Goal: Task Accomplishment & Management: Manage account settings

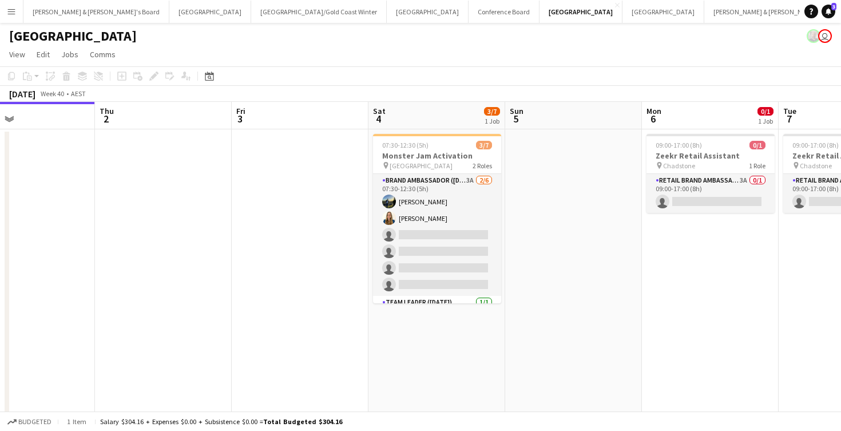
scroll to position [0, 236]
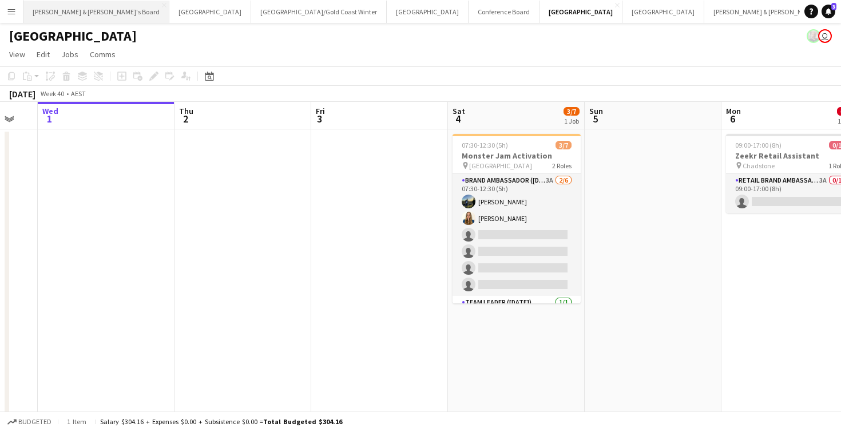
click at [69, 13] on button "[PERSON_NAME] & [PERSON_NAME]'s Board Close" at bounding box center [96, 12] width 146 height 22
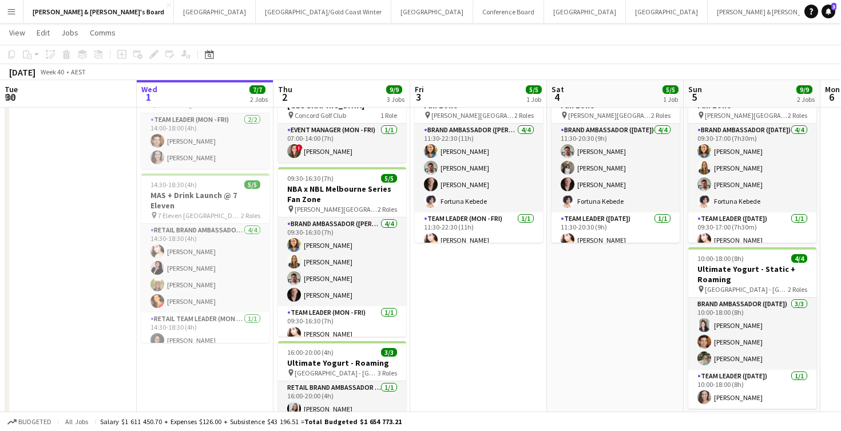
scroll to position [60, 0]
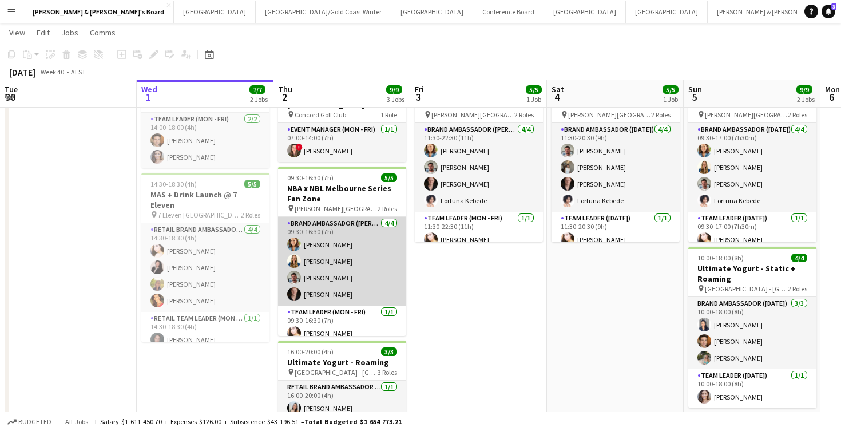
click at [326, 245] on app-card-role "Brand Ambassador (Mon - Fri) [DATE] 09:30-16:30 (7h) [PERSON_NAME] [PERSON_NAME…" at bounding box center [342, 261] width 128 height 89
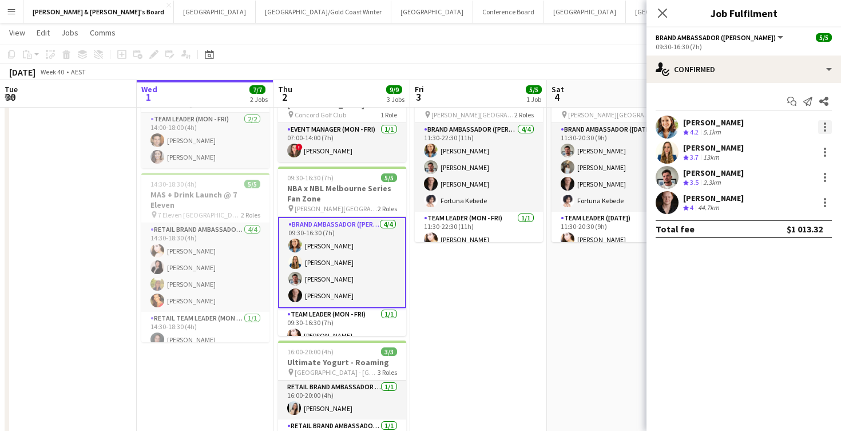
click at [824, 128] on div at bounding box center [825, 127] width 2 height 2
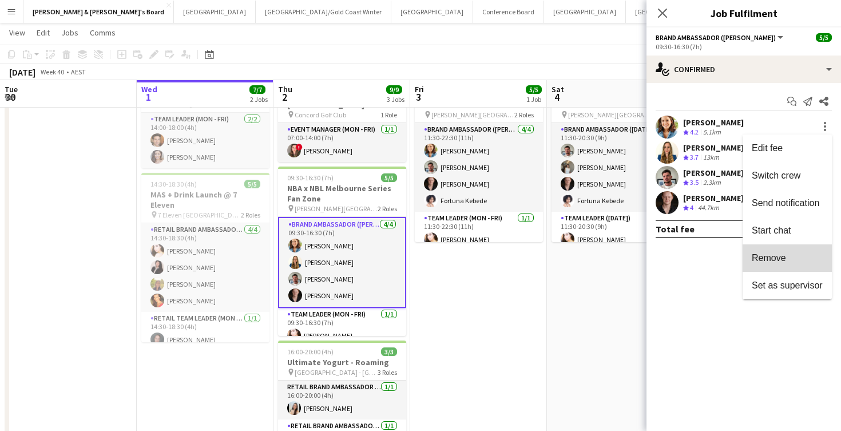
click at [775, 256] on span "Remove" at bounding box center [769, 258] width 34 height 10
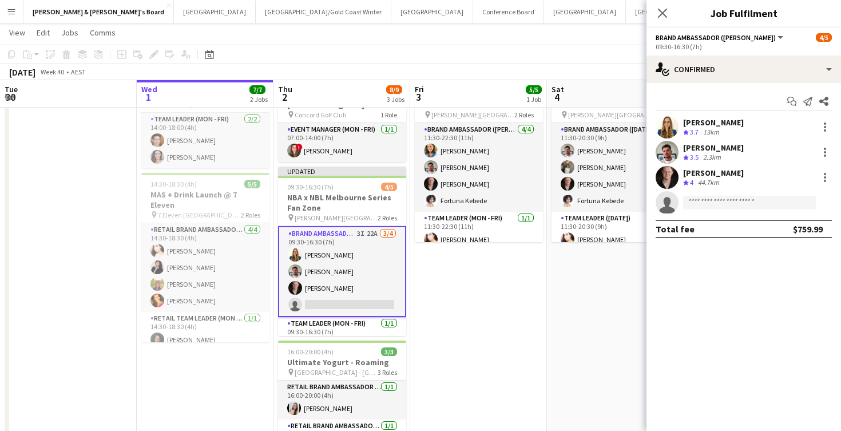
click at [573, 314] on app-date-cell "11:30-20:30 (9h) 5/5 NBA x NBL Melbourne Series Fan Zone pin [PERSON_NAME][GEOG…" at bounding box center [615, 300] width 137 height 464
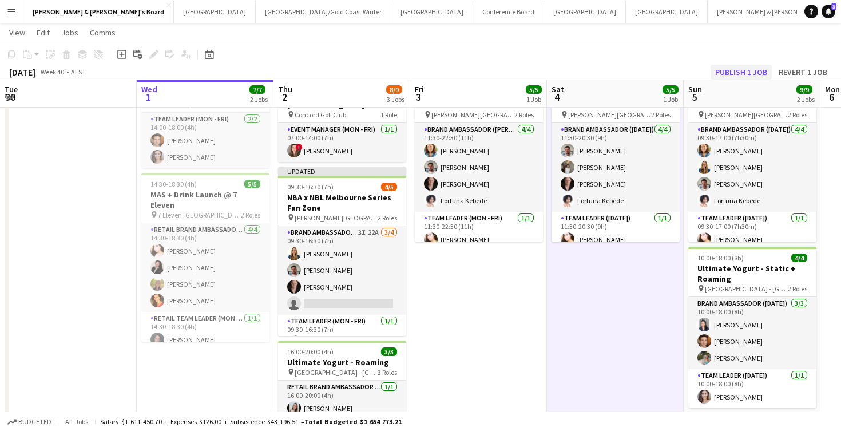
click at [734, 66] on button "Publish 1 job" at bounding box center [740, 72] width 61 height 15
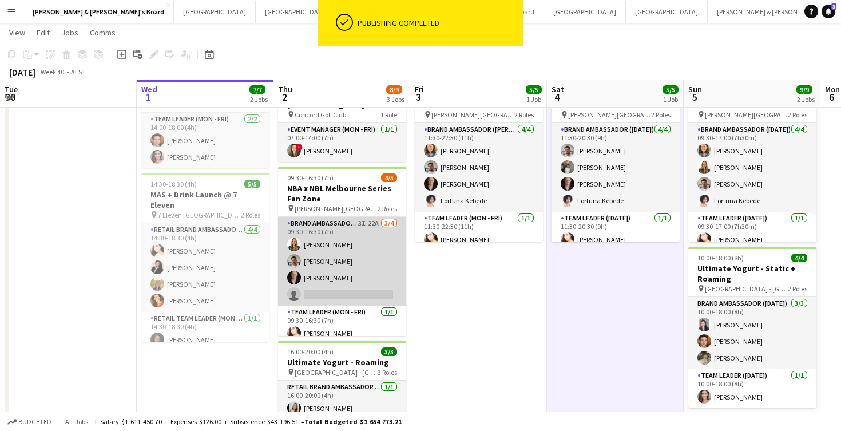
click at [362, 271] on app-card-role "Brand Ambassador (Mon - Fri) 3I 22A [DATE] 09:30-16:30 (7h) [PERSON_NAME] [PERS…" at bounding box center [342, 261] width 128 height 89
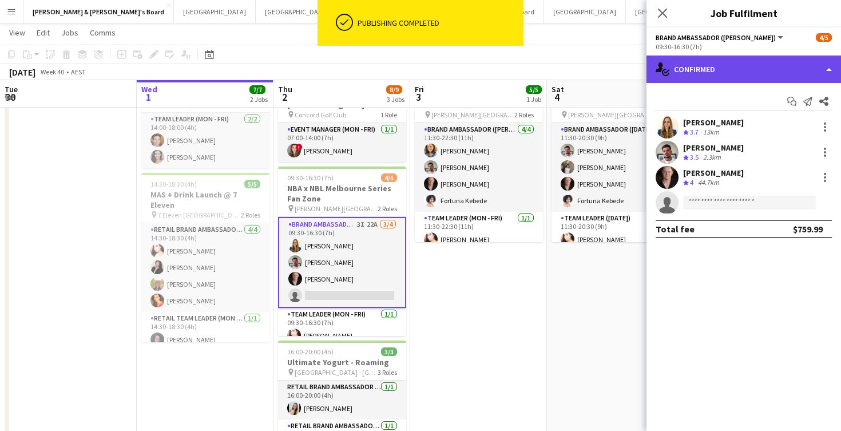
click at [725, 69] on div "single-neutral-actions-check-2 Confirmed" at bounding box center [743, 68] width 194 height 27
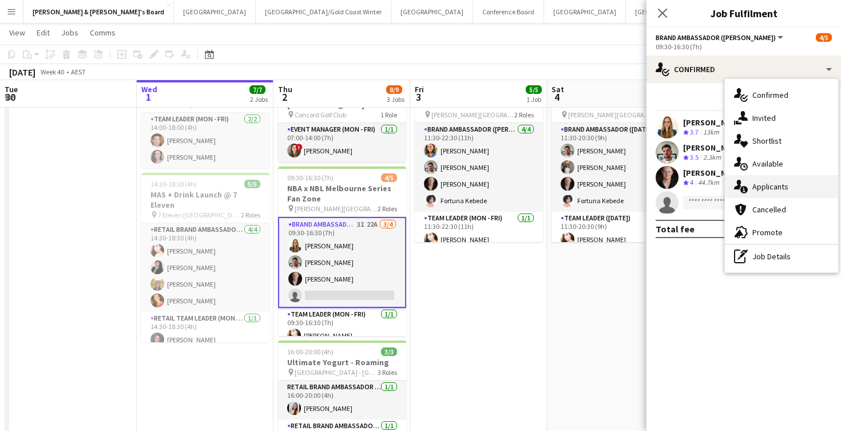
click at [773, 186] on span "Applicants" at bounding box center [770, 186] width 36 height 10
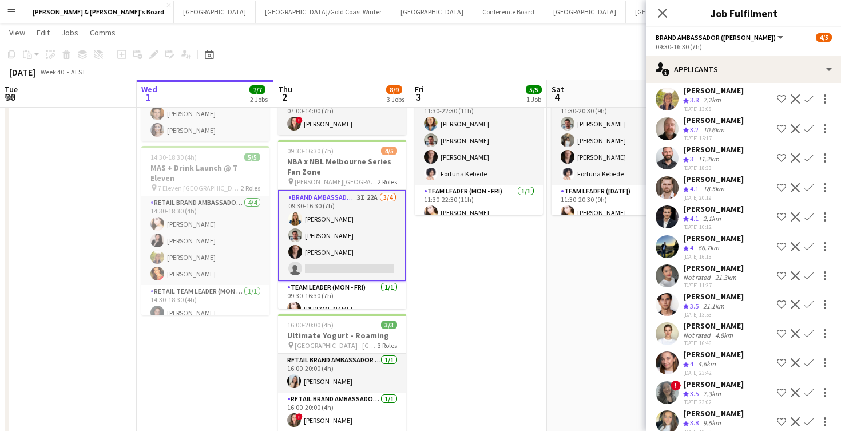
scroll to position [51, 0]
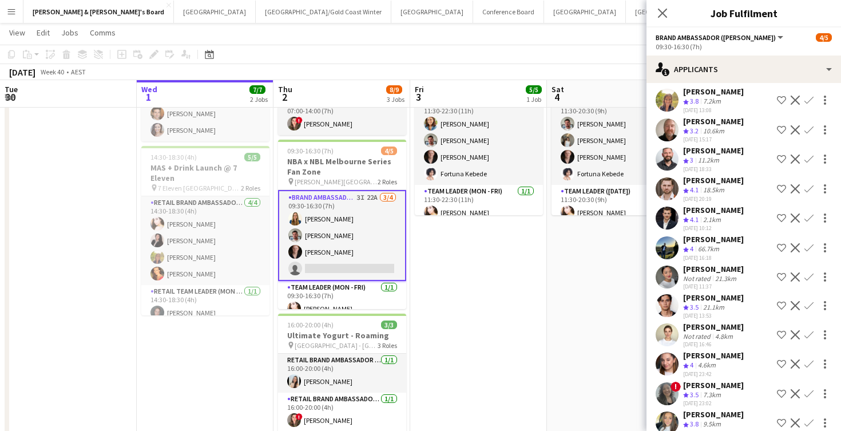
click at [363, 233] on app-card-role "Brand Ambassador (Mon - Fri) 3I 22A [DATE] 09:30-16:30 (7h) [PERSON_NAME] [PERS…" at bounding box center [342, 235] width 128 height 91
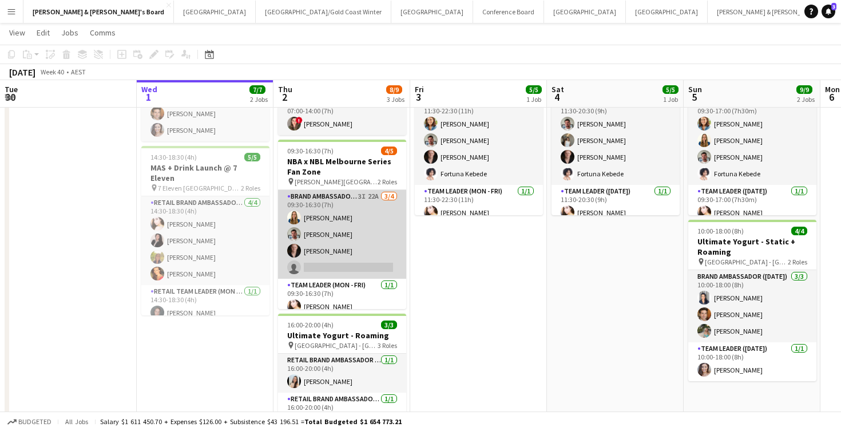
click at [383, 241] on app-card-role "Brand Ambassador (Mon - Fri) 3I 22A [DATE] 09:30-16:30 (7h) [PERSON_NAME] [PERS…" at bounding box center [342, 234] width 128 height 89
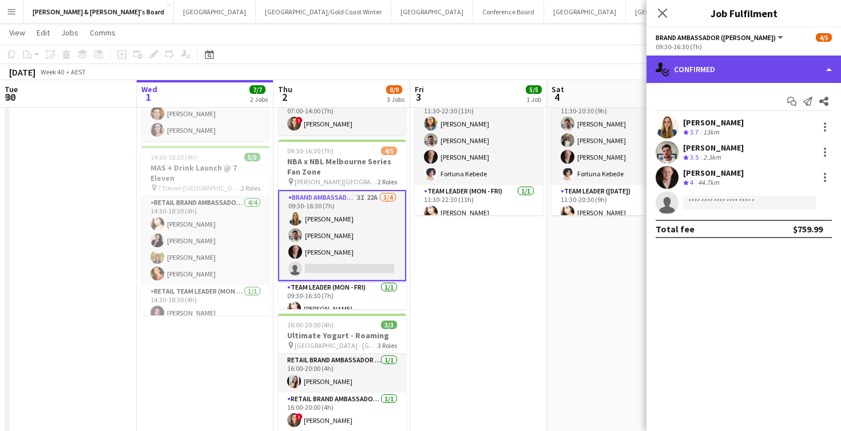
click at [724, 66] on div "single-neutral-actions-check-2 Confirmed" at bounding box center [743, 68] width 194 height 27
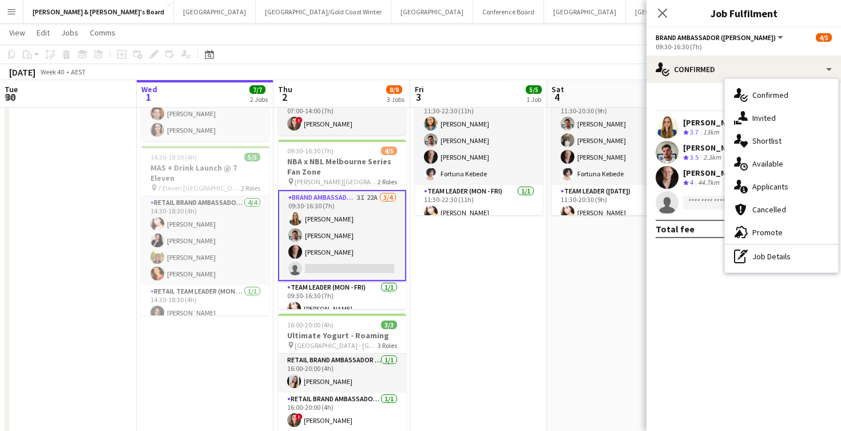
click at [563, 288] on app-date-cell "11:30-20:30 (9h) 5/5 NBA x NBL Melbourne Series Fan Zone pin [PERSON_NAME][GEOG…" at bounding box center [615, 273] width 137 height 464
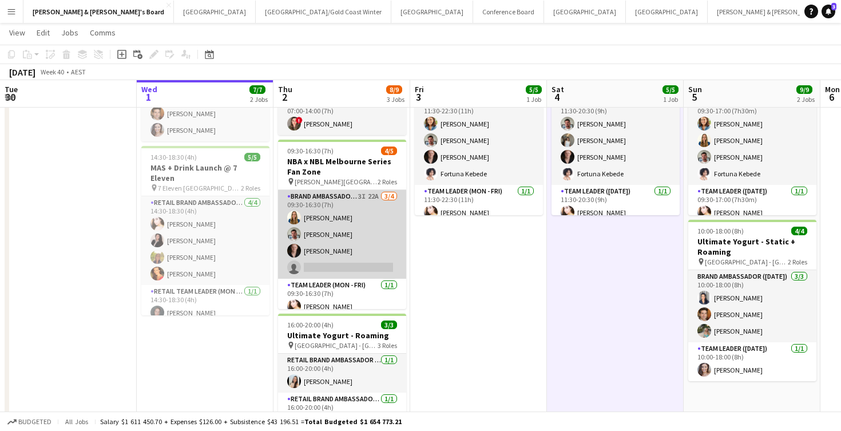
click at [353, 270] on app-card-role "Brand Ambassador (Mon - Fri) 3I 22A [DATE] 09:30-16:30 (7h) [PERSON_NAME] [PERS…" at bounding box center [342, 234] width 128 height 89
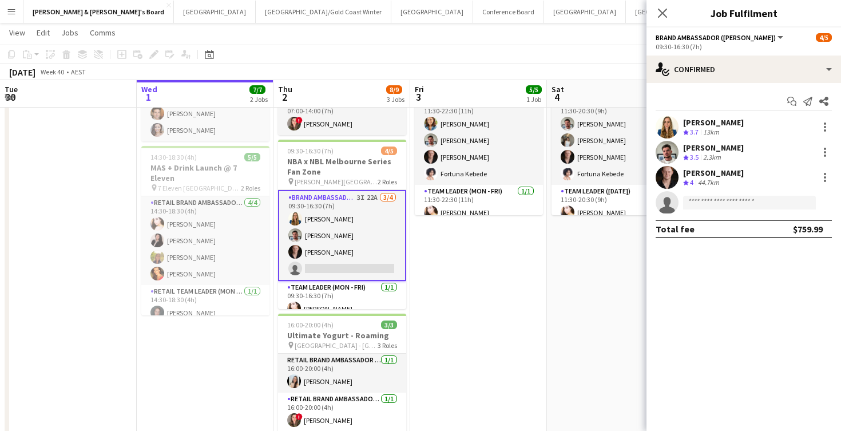
click at [717, 210] on app-invite-slot "single-neutral-actions" at bounding box center [743, 202] width 194 height 23
click at [715, 204] on input at bounding box center [749, 203] width 133 height 14
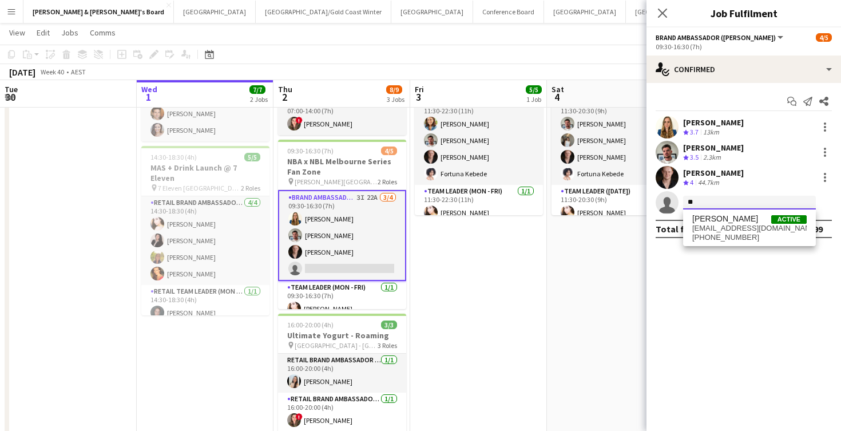
type input "*"
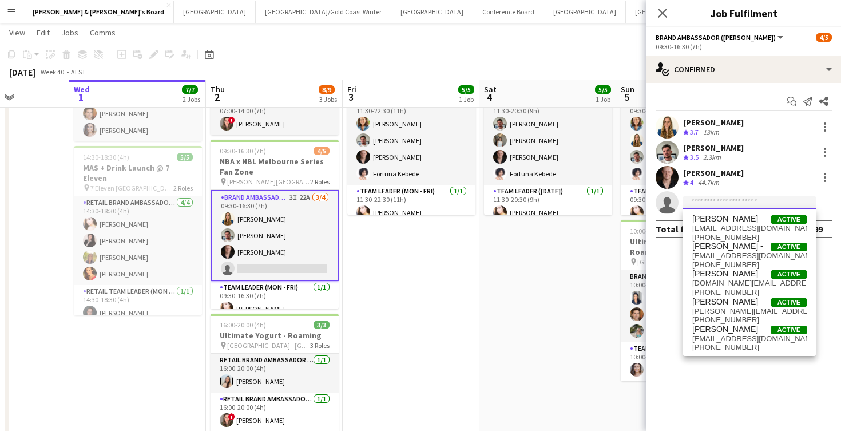
scroll to position [0, 348]
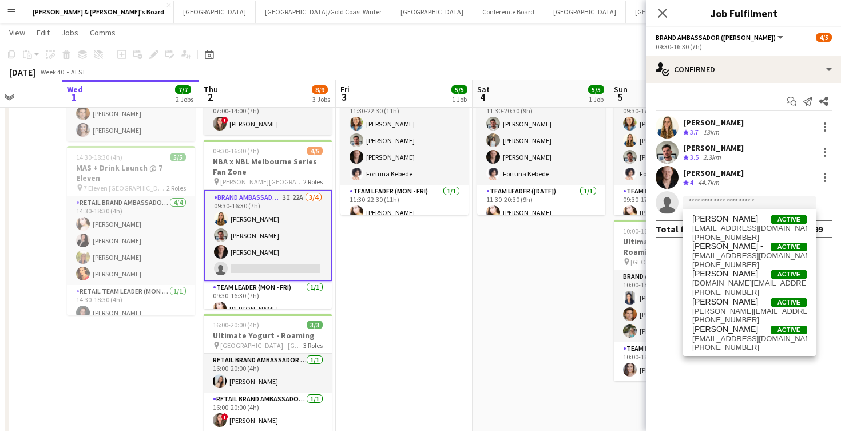
click at [542, 353] on app-date-cell "11:30-20:30 (9h) 5/5 NBA x NBL Melbourne Series Fan Zone pin [PERSON_NAME][GEOG…" at bounding box center [540, 273] width 137 height 464
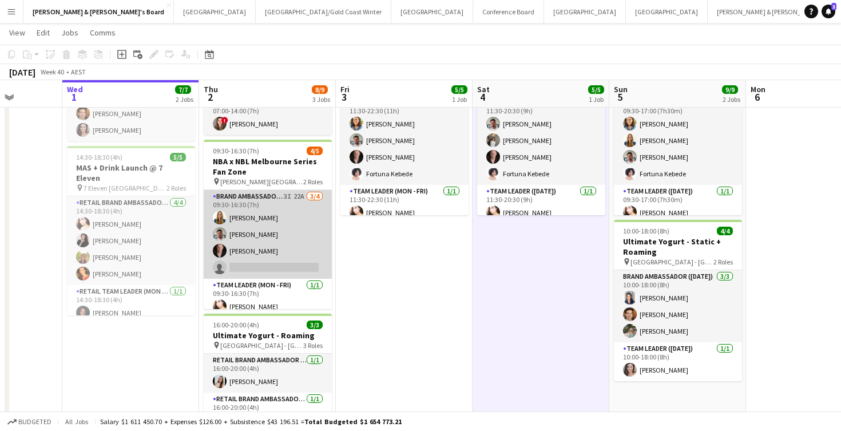
click at [278, 265] on app-card-role "Brand Ambassador (Mon - Fri) 3I 22A [DATE] 09:30-16:30 (7h) [PERSON_NAME] [PERS…" at bounding box center [268, 234] width 128 height 89
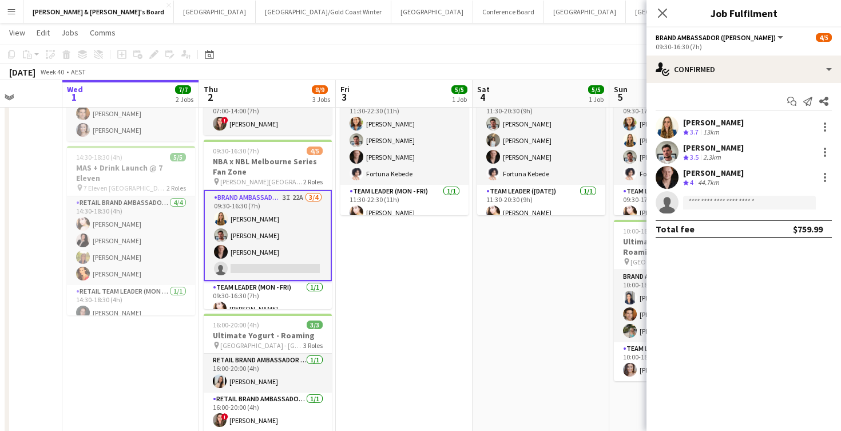
click at [753, 210] on app-invite-slot "single-neutral-actions" at bounding box center [743, 202] width 194 height 23
click at [750, 207] on input at bounding box center [749, 203] width 133 height 14
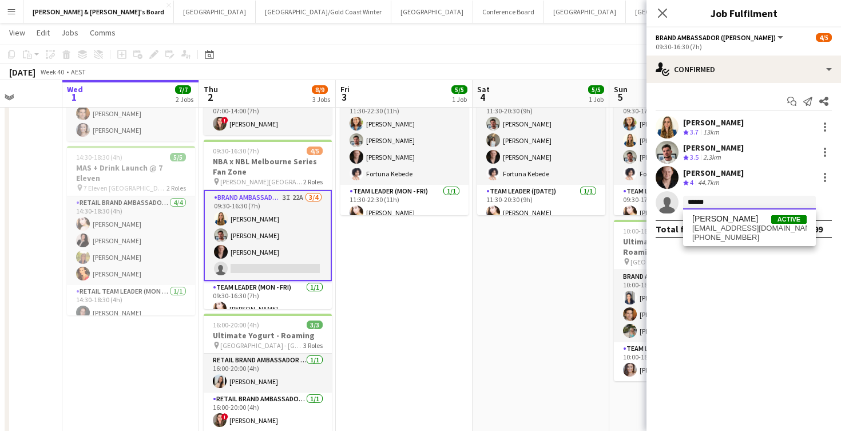
type input "******"
click at [725, 213] on div "[PERSON_NAME] Active [EMAIL_ADDRESS][DOMAIN_NAME] [PHONE_NUMBER]" at bounding box center [749, 227] width 133 height 37
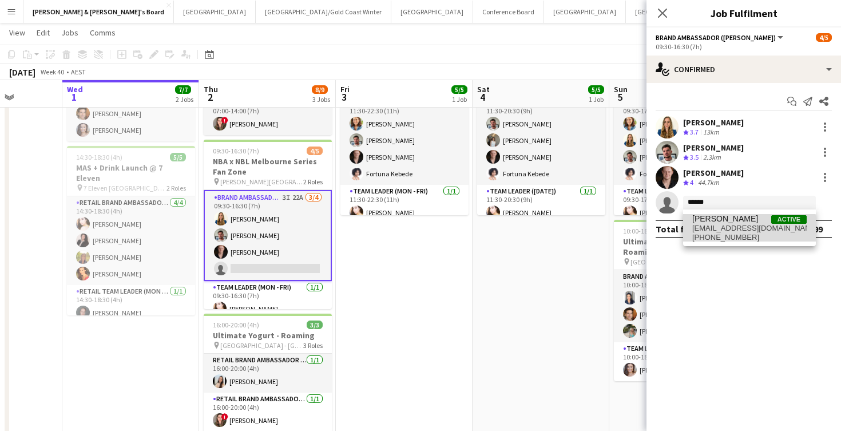
click at [726, 233] on span "[PHONE_NUMBER]" at bounding box center [749, 237] width 114 height 9
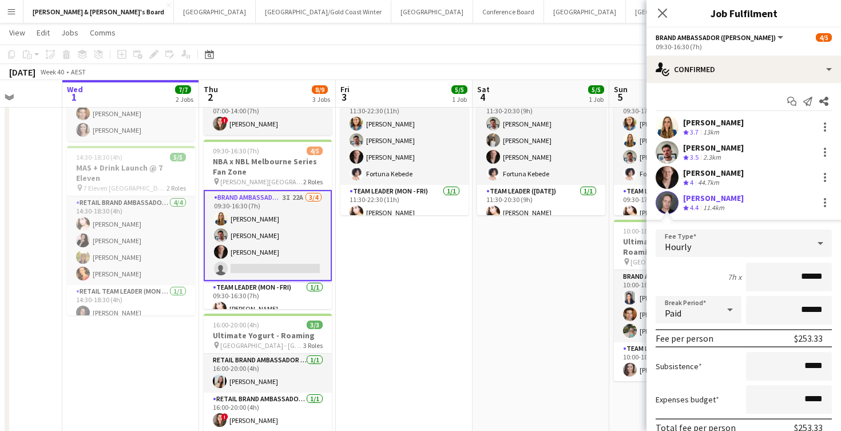
click at [491, 328] on app-date-cell "11:30-20:30 (9h) 5/5 NBA x NBL Melbourne Series Fan Zone pin [PERSON_NAME][GEOG…" at bounding box center [540, 273] width 137 height 464
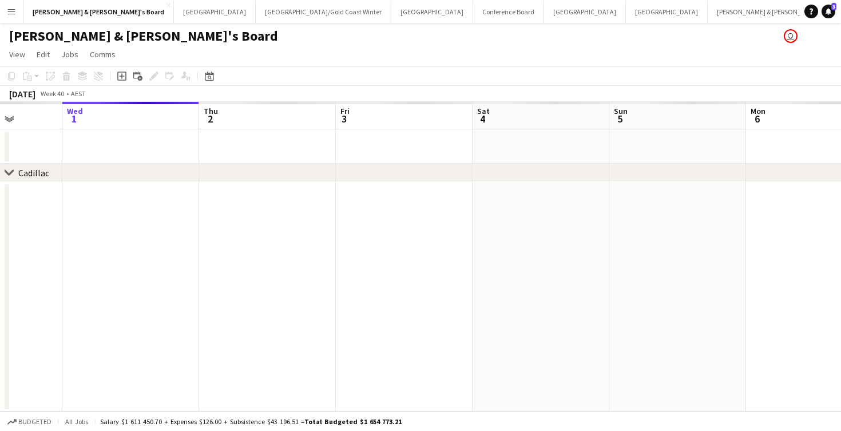
scroll to position [0, 0]
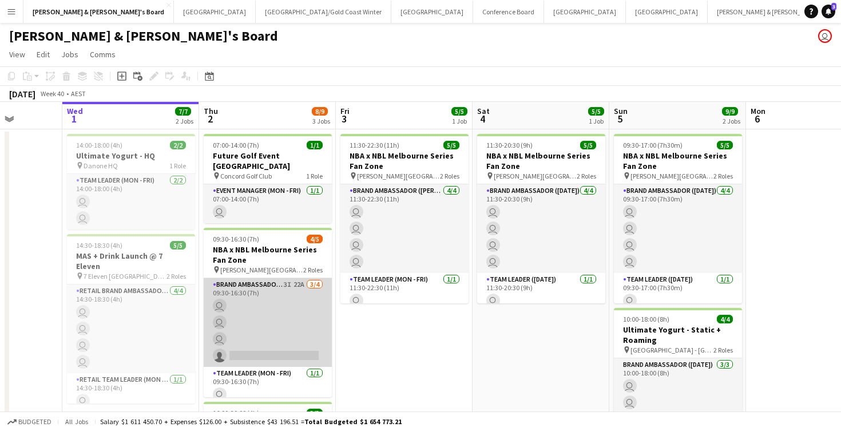
click at [279, 354] on app-card-role "Brand Ambassador (Mon - Fri) 3I 22A [DATE] 09:30-16:30 (7h) user user user sing…" at bounding box center [268, 322] width 128 height 89
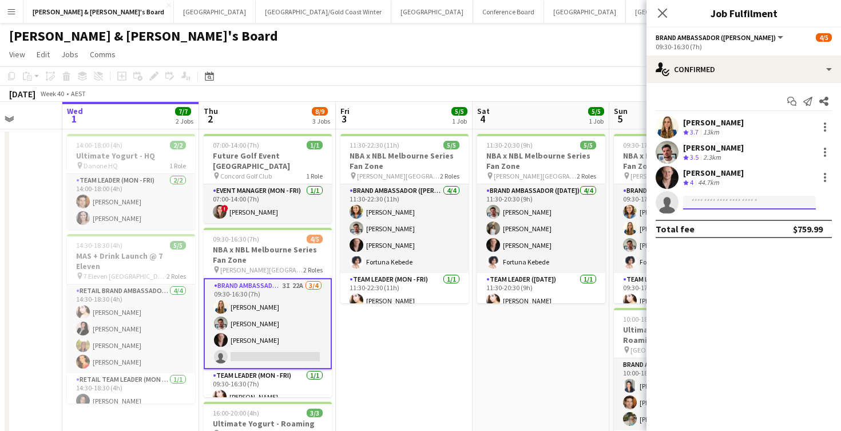
click at [726, 201] on input at bounding box center [749, 203] width 133 height 14
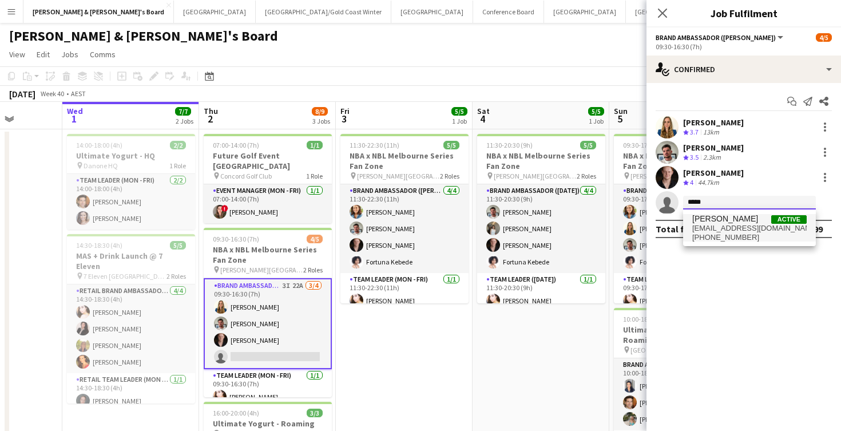
type input "*****"
click at [729, 236] on span "[PHONE_NUMBER]" at bounding box center [749, 237] width 114 height 9
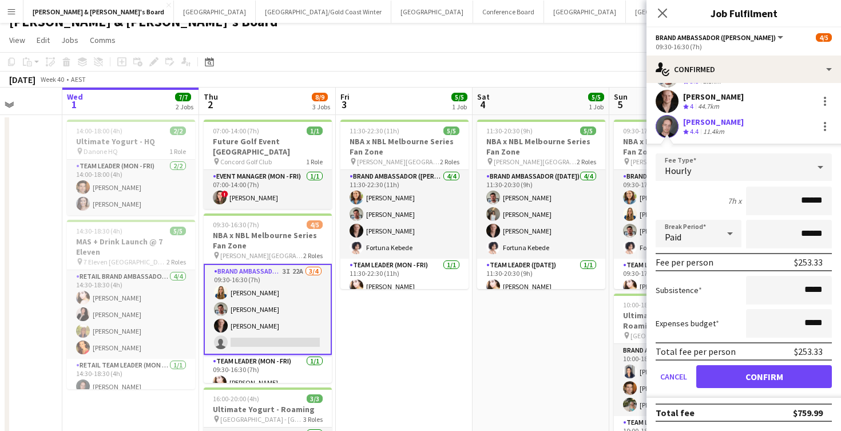
scroll to position [19, 0]
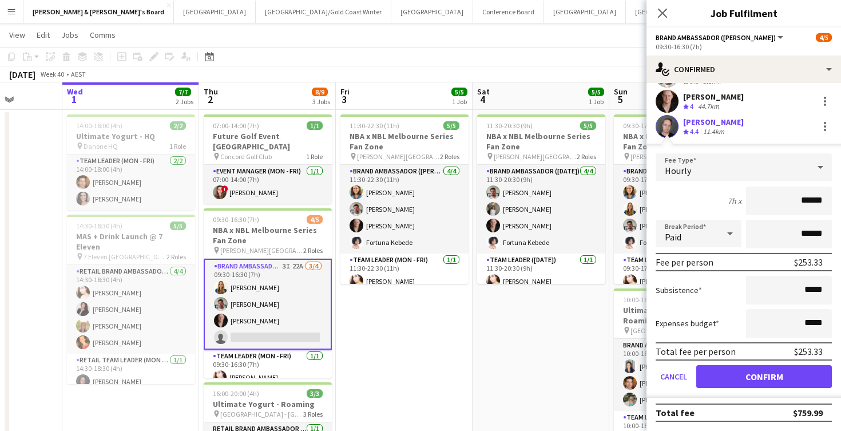
click at [722, 369] on button "Confirm" at bounding box center [764, 376] width 136 height 23
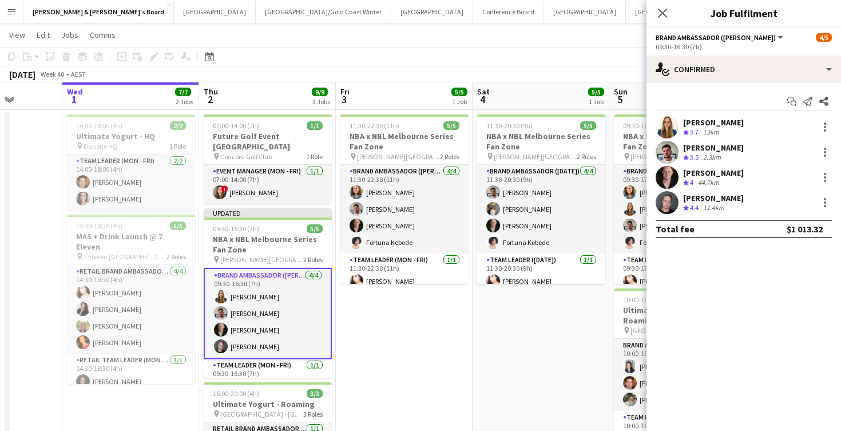
click at [496, 359] on app-date-cell "11:30-20:30 (9h) 5/5 NBA x NBL Melbourne Series Fan Zone pin [PERSON_NAME][GEOG…" at bounding box center [540, 342] width 137 height 464
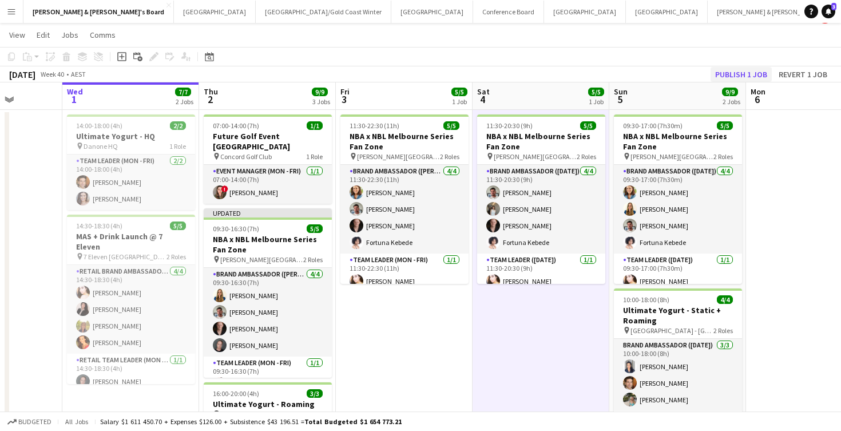
click at [735, 74] on button "Publish 1 job" at bounding box center [740, 74] width 61 height 15
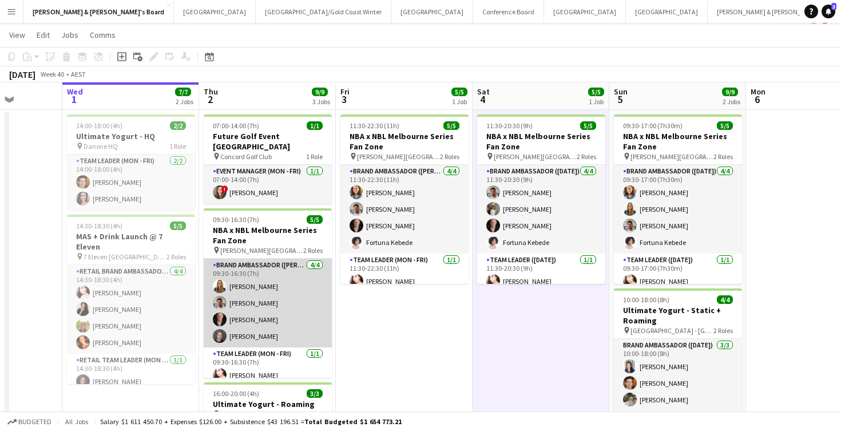
click at [234, 343] on app-card-role "Brand Ambassador (Mon - Fri) [DATE] 09:30-16:30 (7h) [PERSON_NAME] [PERSON_NAME…" at bounding box center [268, 303] width 128 height 89
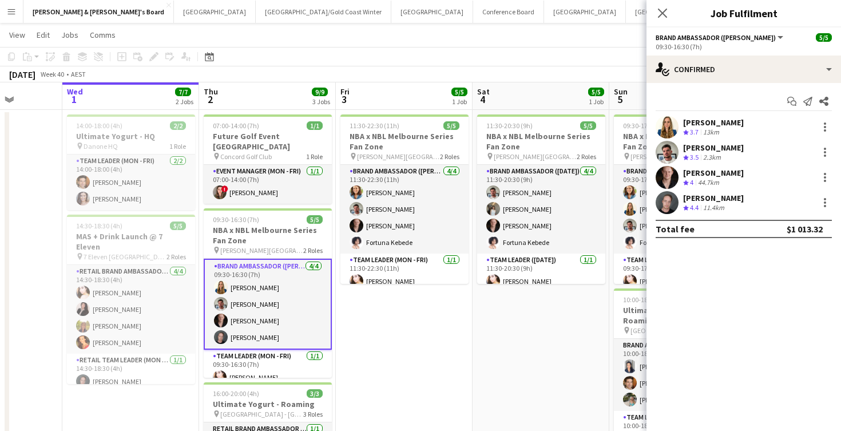
click at [714, 204] on div "11.4km" at bounding box center [714, 208] width 26 height 10
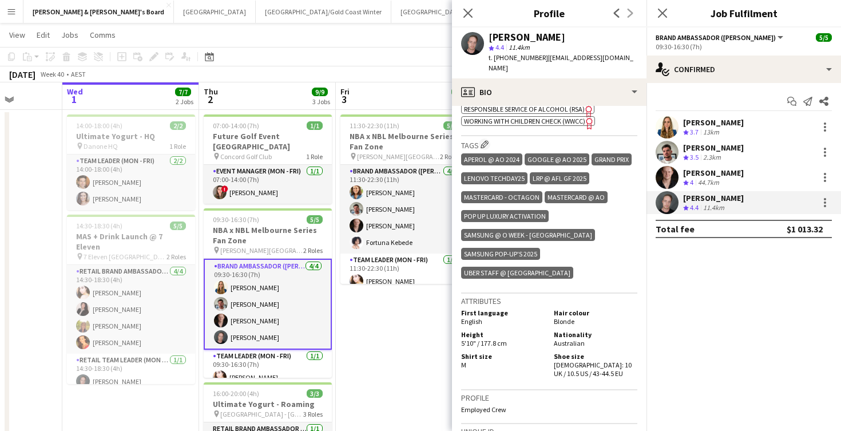
scroll to position [677, 0]
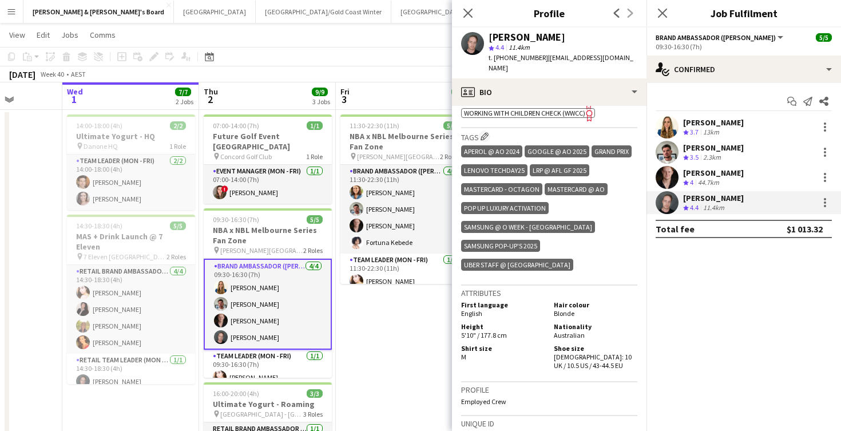
click at [399, 323] on app-date-cell "11:30-22:30 (11h) 5/5 NBA x NBL Melbourne Series Fan Zone pin [PERSON_NAME][GEO…" at bounding box center [404, 342] width 137 height 464
